Goal: Transaction & Acquisition: Obtain resource

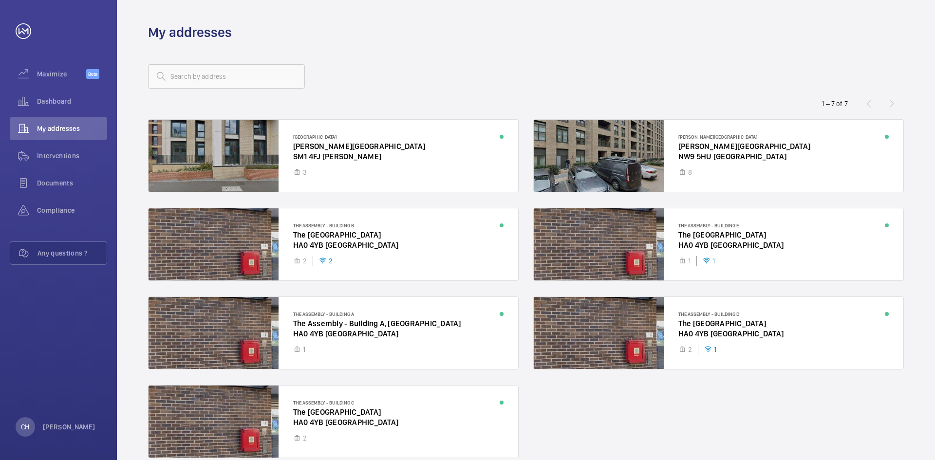
scroll to position [47, 0]
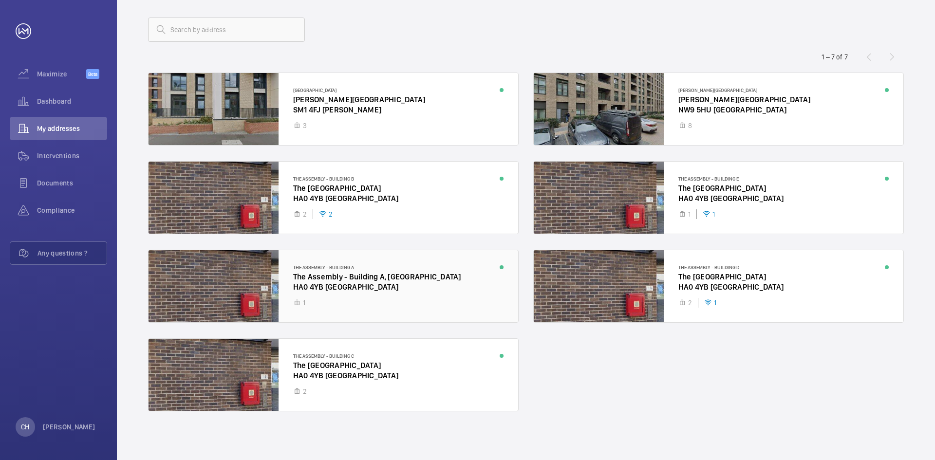
click at [397, 287] on div at bounding box center [333, 286] width 370 height 72
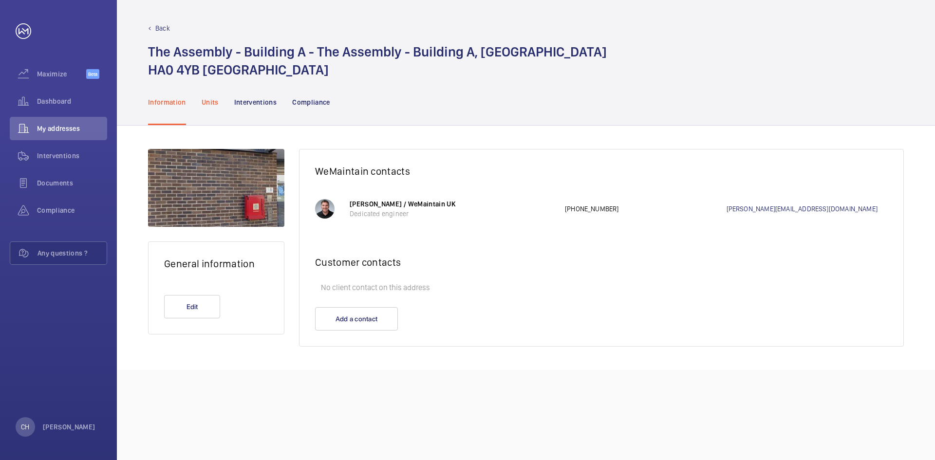
click at [215, 104] on p "Units" at bounding box center [210, 102] width 17 height 10
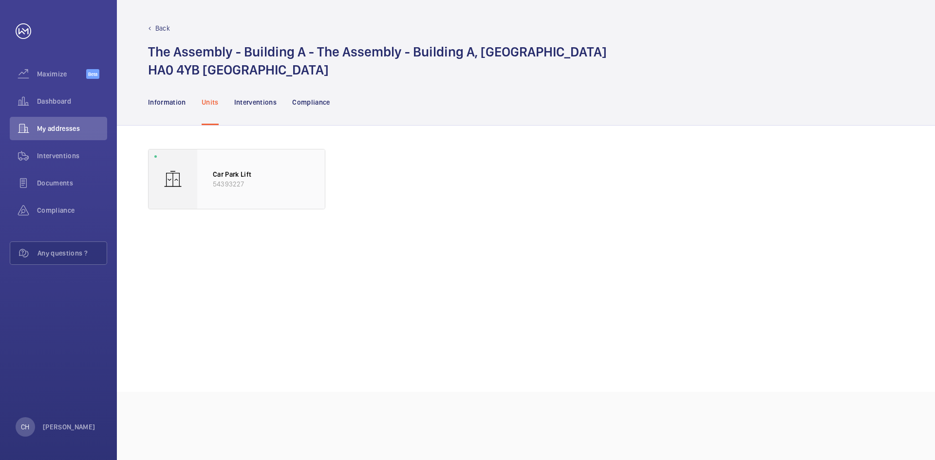
click at [249, 158] on div "Car Park Lift 54393227" at bounding box center [261, 178] width 128 height 59
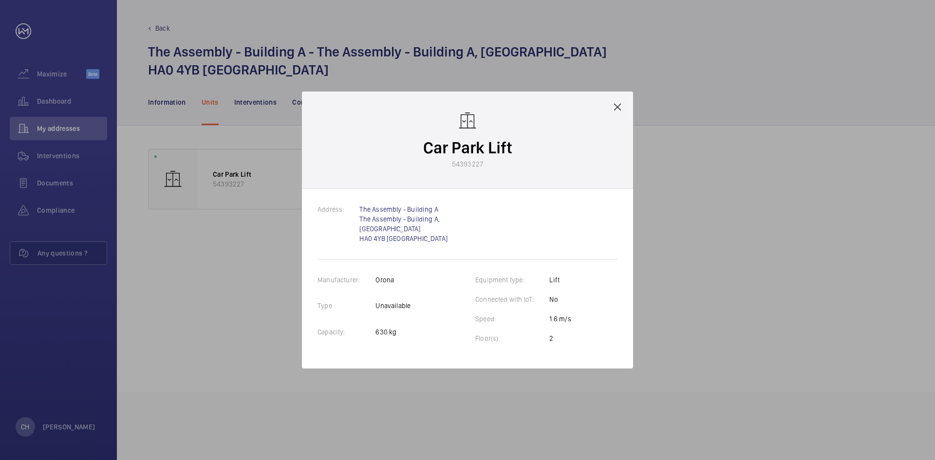
click at [622, 102] on mat-icon at bounding box center [617, 107] width 12 height 12
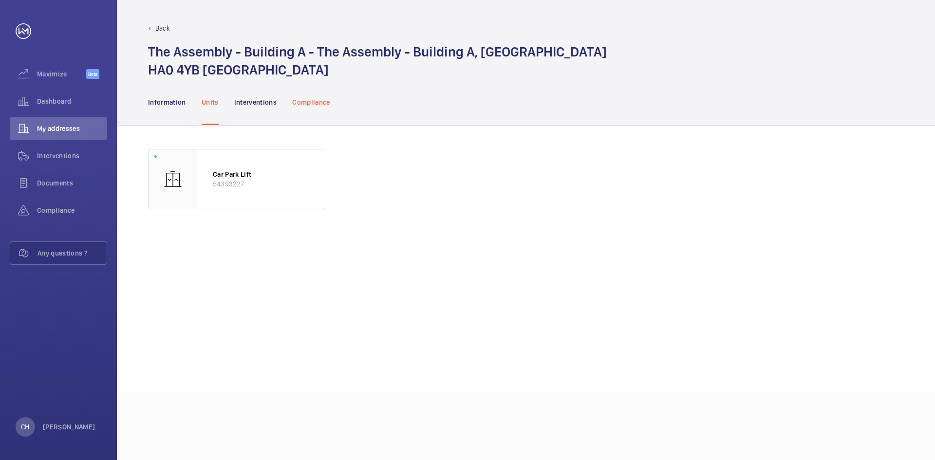
click at [293, 101] on p "Compliance" at bounding box center [311, 102] width 38 height 10
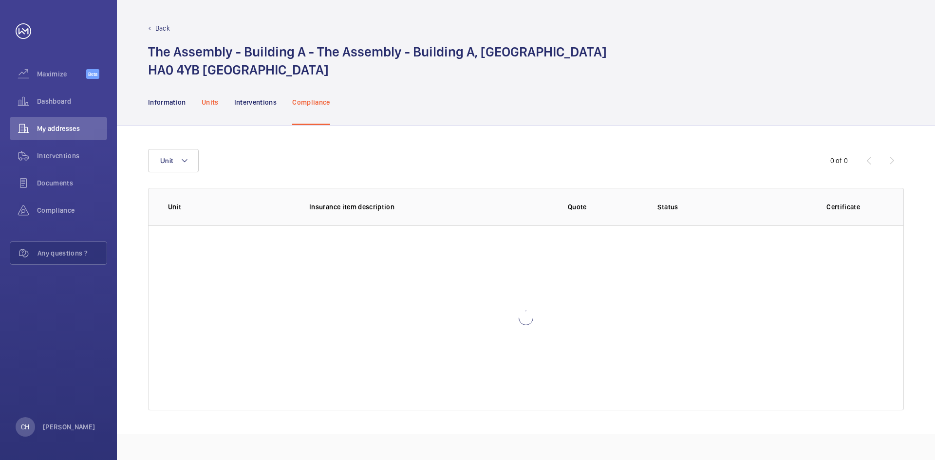
click at [215, 98] on nav "Information Units Interventions Compliance" at bounding box center [239, 102] width 182 height 46
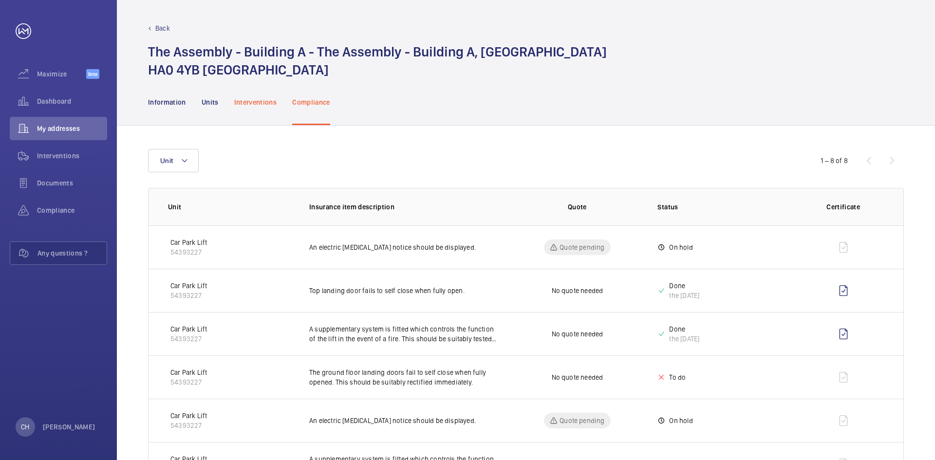
click at [247, 100] on p "Interventions" at bounding box center [255, 102] width 43 height 10
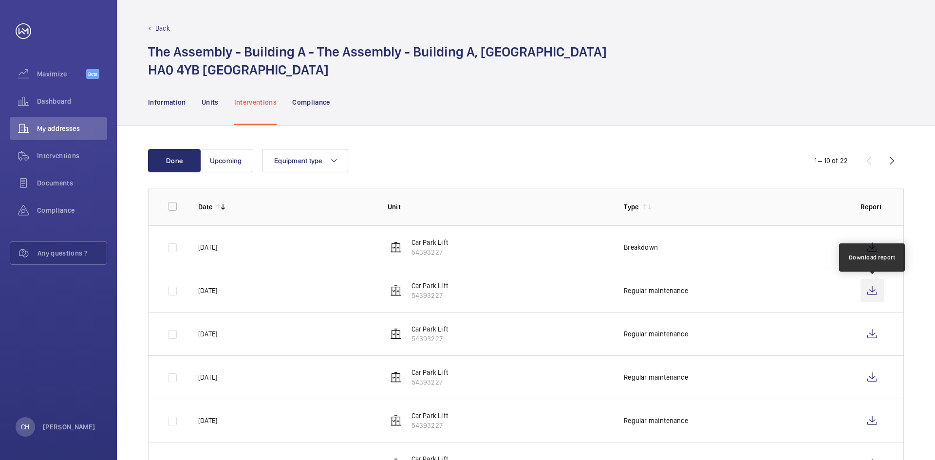
click at [867, 281] on wm-front-icon-button at bounding box center [871, 290] width 23 height 23
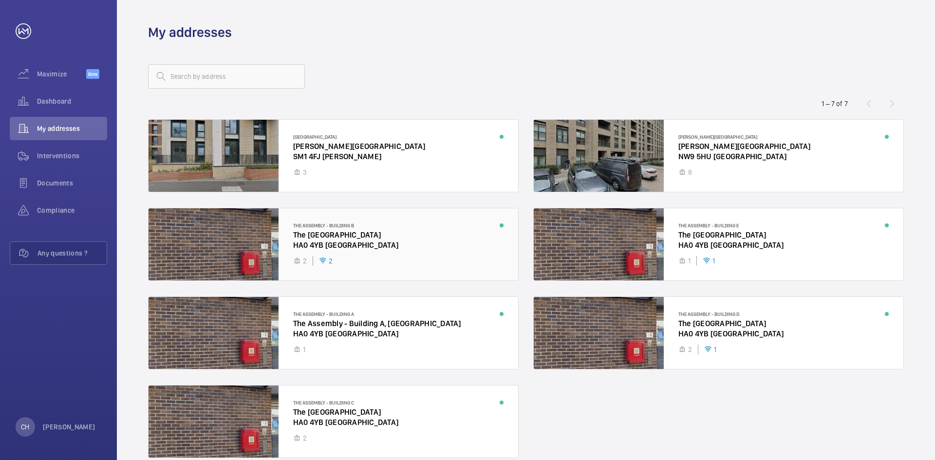
click at [436, 246] on div at bounding box center [333, 244] width 370 height 72
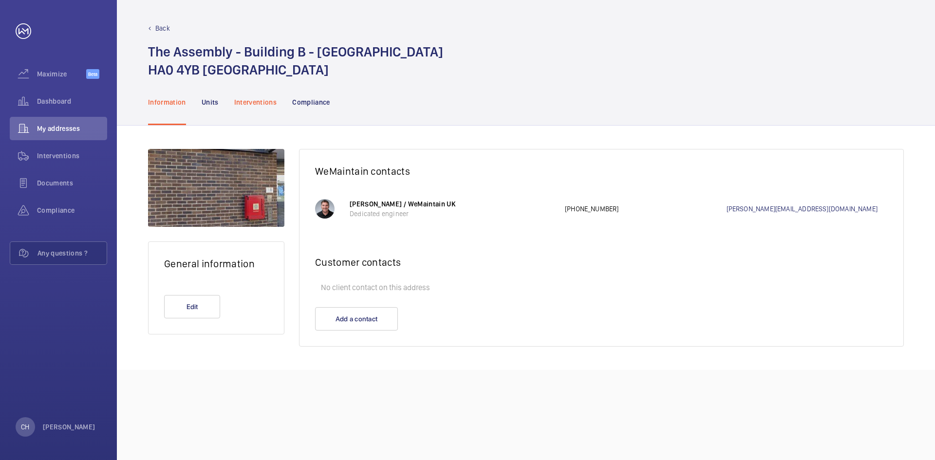
click at [268, 101] on p "Interventions" at bounding box center [255, 102] width 43 height 10
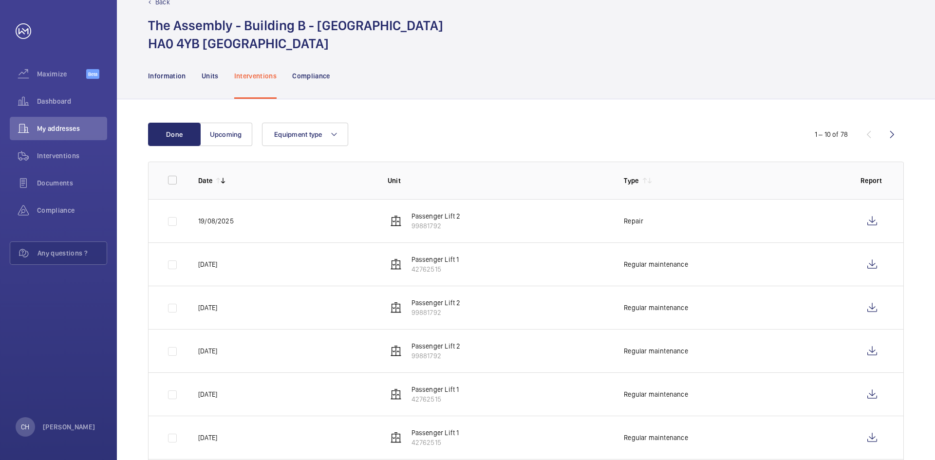
scroll to position [27, 0]
click at [866, 307] on wm-front-icon-button at bounding box center [871, 307] width 23 height 23
click at [873, 259] on wm-front-icon-button at bounding box center [871, 263] width 23 height 23
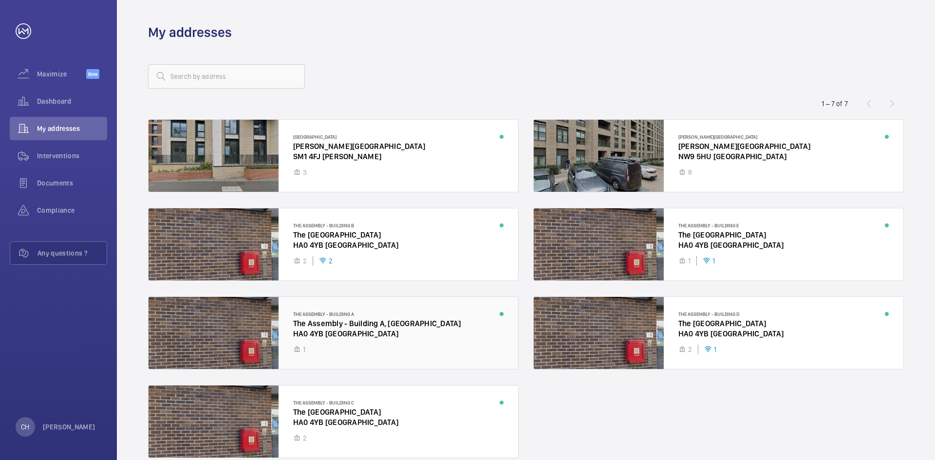
scroll to position [47, 0]
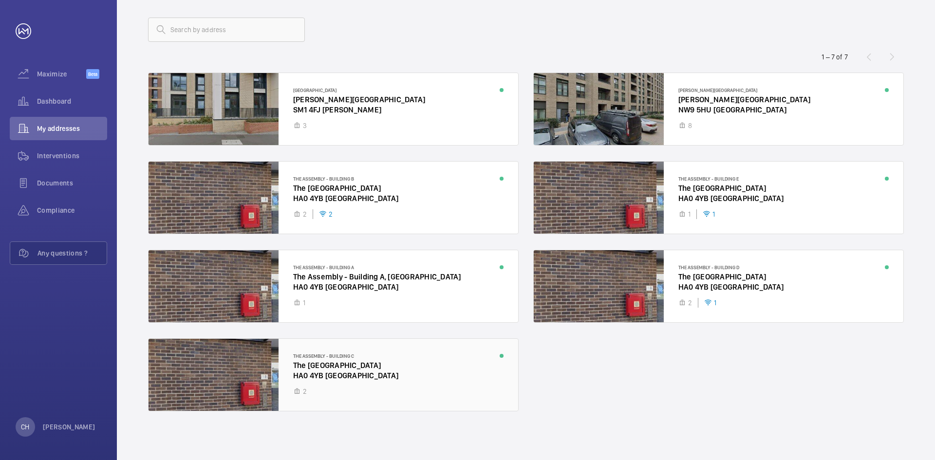
click at [419, 360] on div at bounding box center [333, 375] width 370 height 72
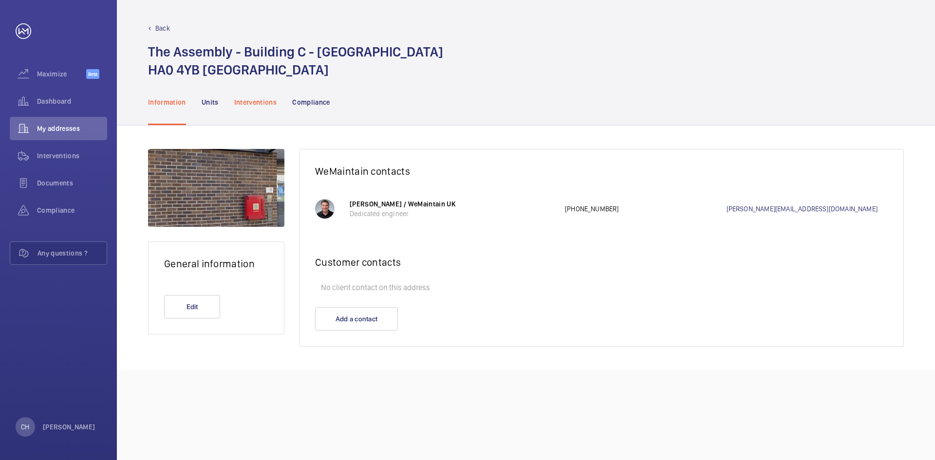
click at [262, 113] on div "Interventions" at bounding box center [255, 102] width 43 height 46
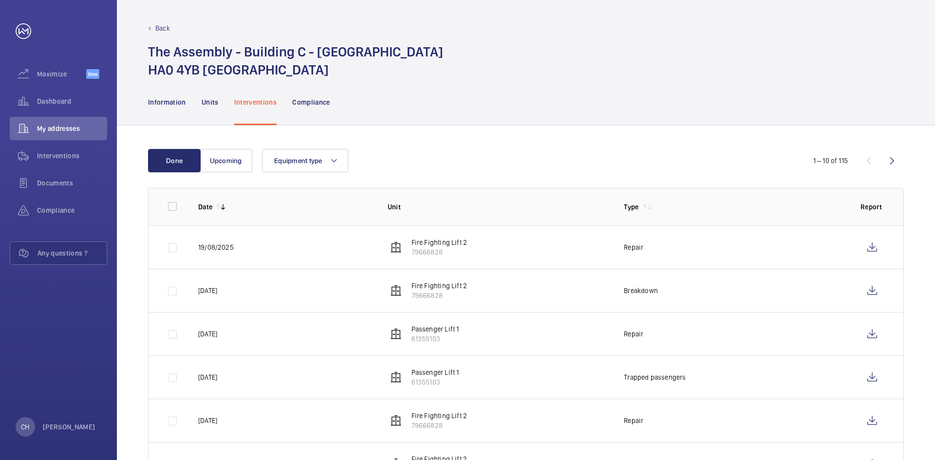
scroll to position [222, 0]
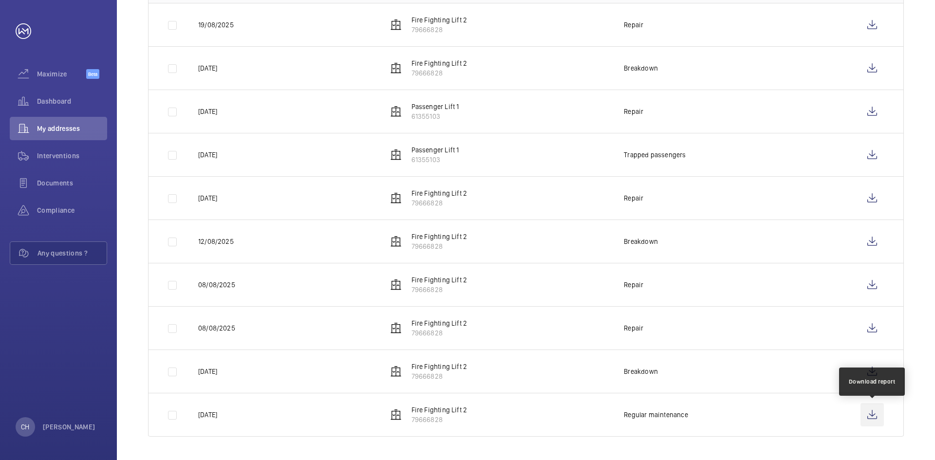
click at [869, 423] on wm-front-icon-button at bounding box center [871, 414] width 23 height 23
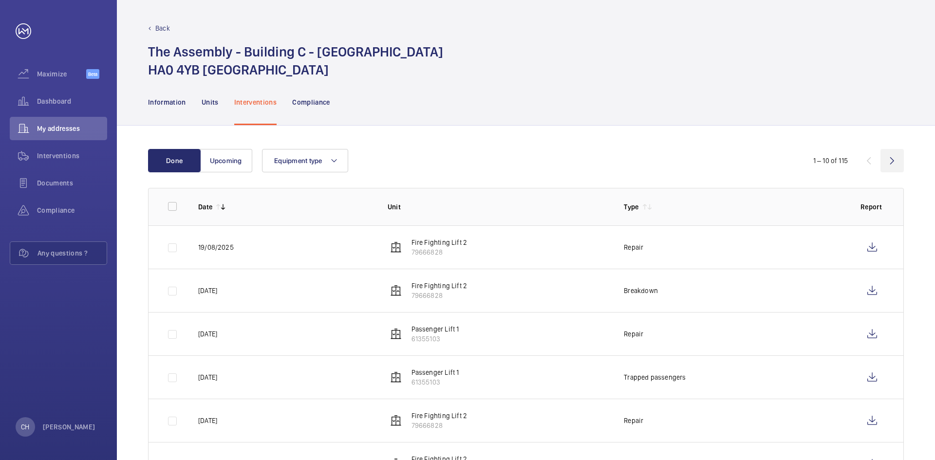
click at [888, 157] on wm-front-icon-button at bounding box center [891, 160] width 23 height 23
click at [882, 244] on wm-front-icon-button at bounding box center [871, 247] width 23 height 23
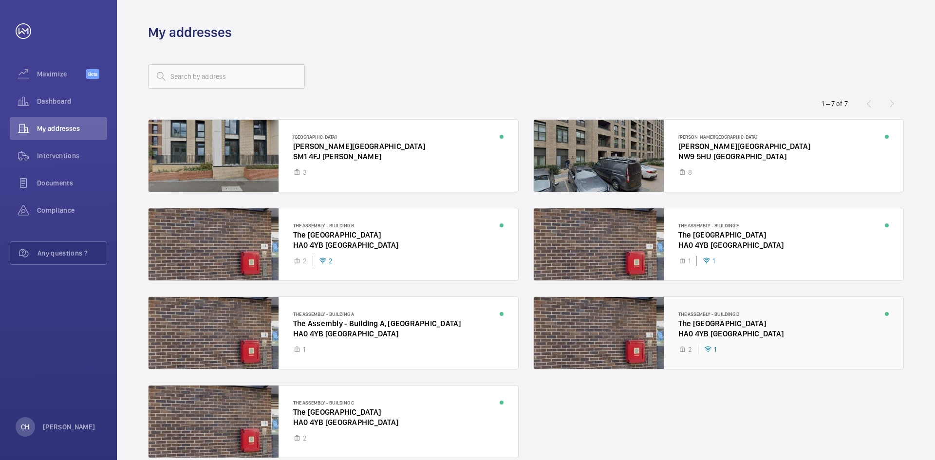
click at [808, 319] on div at bounding box center [719, 333] width 370 height 72
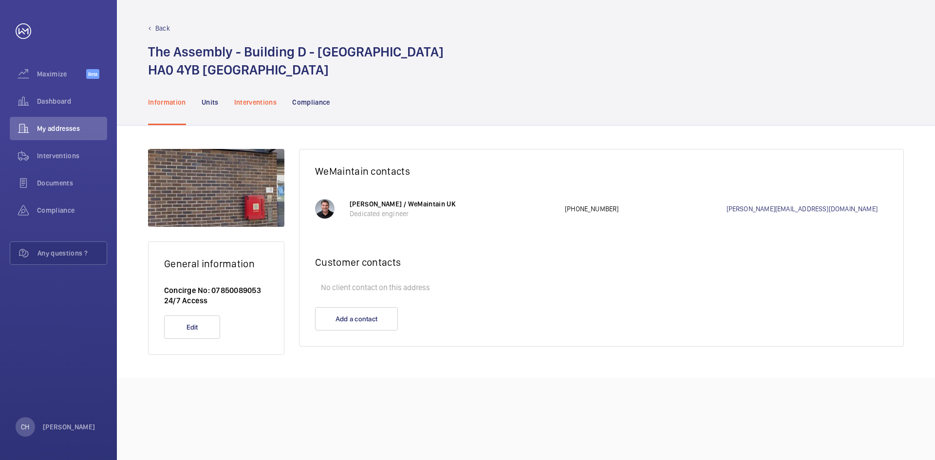
click at [246, 109] on div "Interventions" at bounding box center [255, 102] width 43 height 46
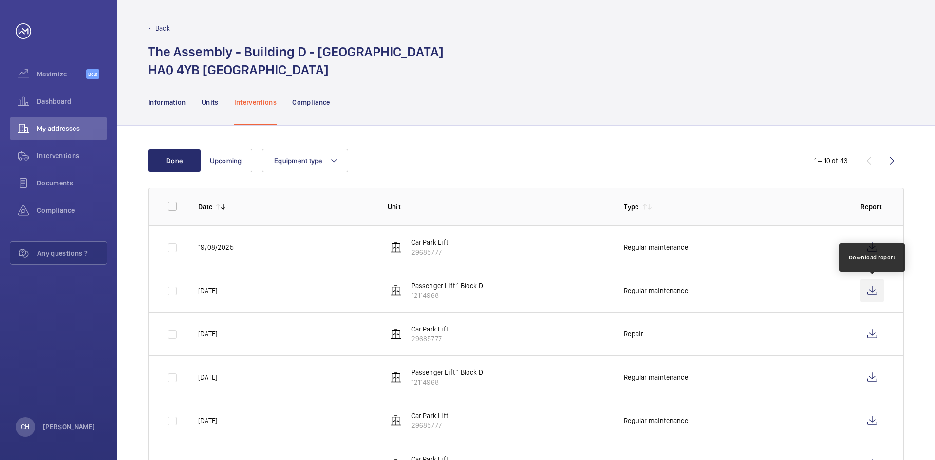
click at [879, 288] on wm-front-icon-button at bounding box center [871, 290] width 23 height 23
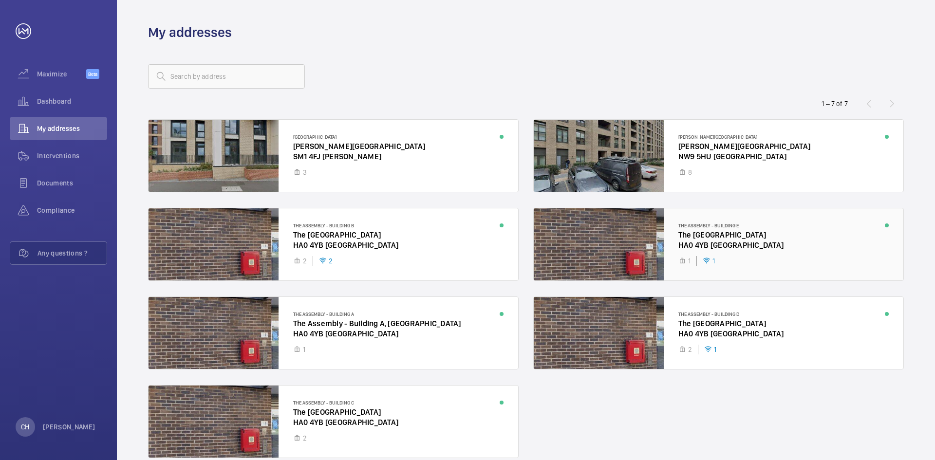
click at [769, 237] on div at bounding box center [719, 244] width 370 height 72
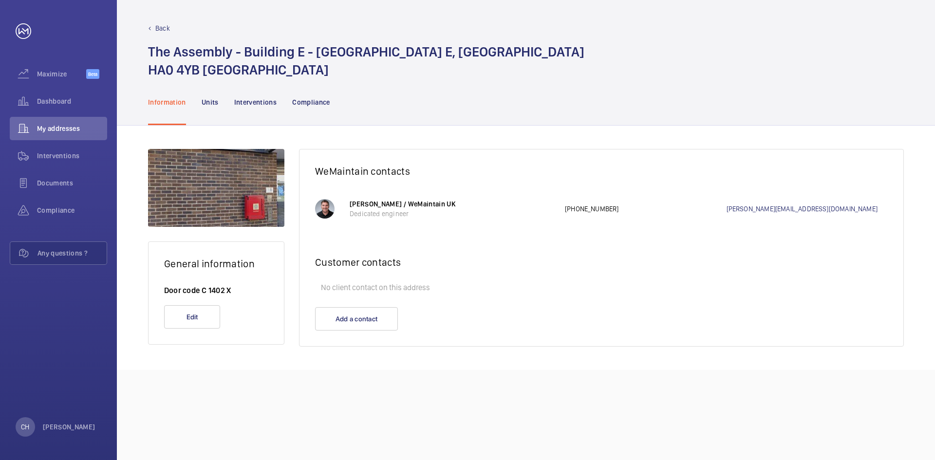
click at [188, 103] on nav "Information Units Interventions Compliance" at bounding box center [239, 102] width 182 height 46
click at [194, 104] on nav "Information Units Interventions Compliance" at bounding box center [239, 102] width 182 height 46
click at [197, 103] on nav "Information Units Interventions Compliance" at bounding box center [239, 102] width 182 height 46
click at [202, 103] on p "Units" at bounding box center [210, 102] width 17 height 10
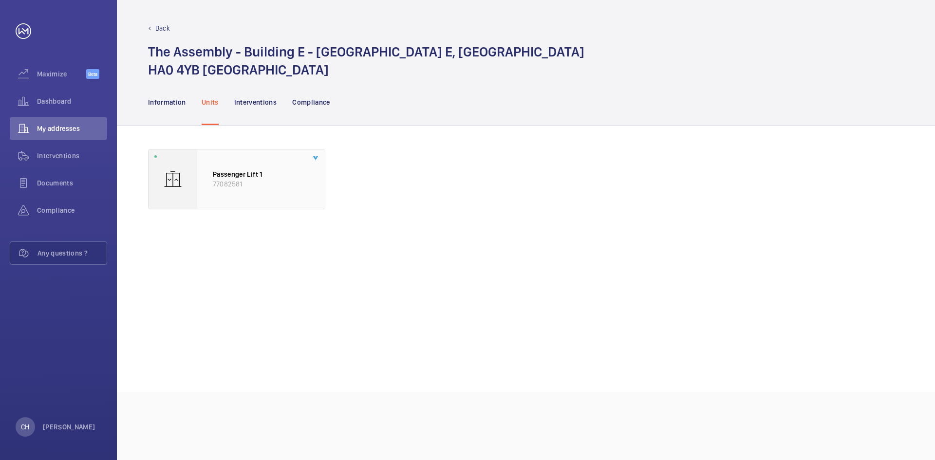
click at [268, 190] on div "Passenger Lift 1 77082581" at bounding box center [261, 178] width 128 height 59
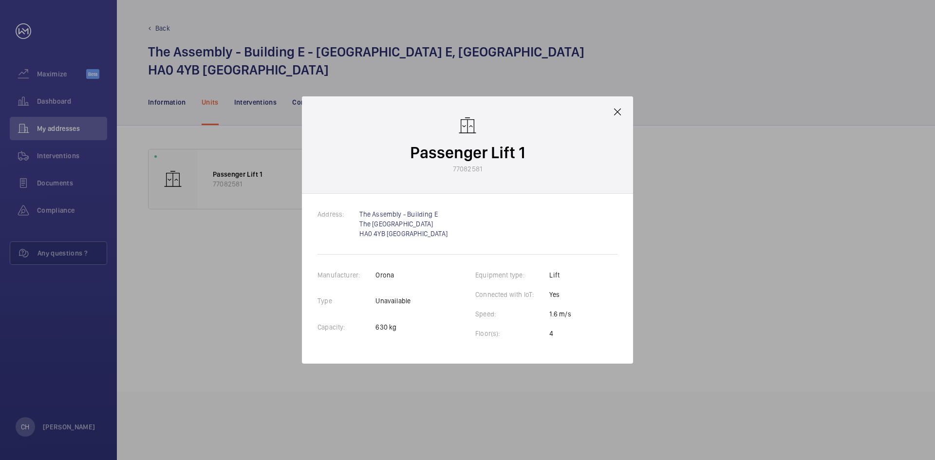
click at [614, 111] on mat-icon at bounding box center [617, 112] width 12 height 12
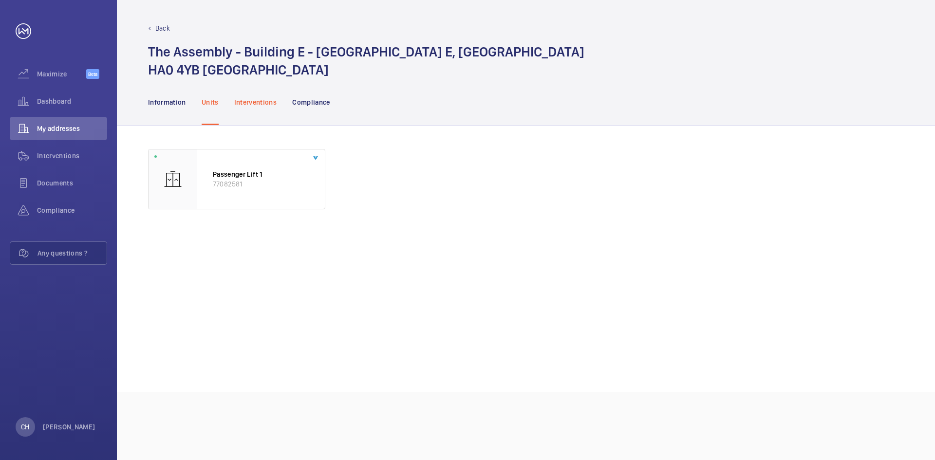
click at [267, 102] on p "Interventions" at bounding box center [255, 102] width 43 height 10
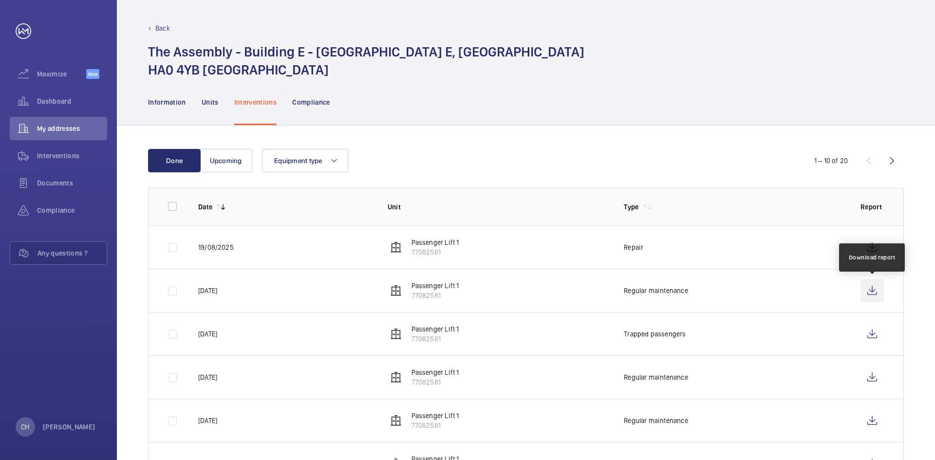
click at [875, 288] on wm-front-icon-button at bounding box center [871, 290] width 23 height 23
